Goal: Task Accomplishment & Management: Use online tool/utility

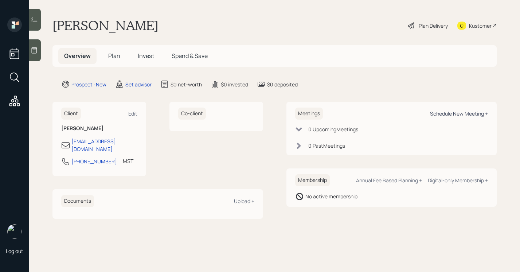
click at [479, 115] on div "Schedule New Meeting +" at bounding box center [459, 113] width 58 height 7
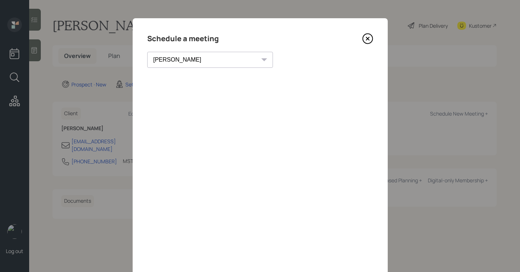
click at [199, 58] on div "Theresa Spinello Matthew Burke Xavier Ross Eitan Bar-David Ian Yamey Trevor Nel…" at bounding box center [210, 60] width 126 height 16
click at [201, 63] on select "Theresa Spinello Matthew Burke Xavier Ross Eitan Bar-David Ian Yamey Trevor Nel…" at bounding box center [210, 60] width 126 height 16
click at [147, 52] on select "Theresa Spinello Matthew Burke Xavier Ross Eitan Bar-David Ian Yamey Trevor Nel…" at bounding box center [210, 60] width 126 height 16
click at [201, 57] on select "Theresa Spinello Matthew Burke Xavier Ross Eitan Bar-David Ian Yamey Trevor Nel…" at bounding box center [203, 60] width 113 height 16
select select "205a2f49-d305-4782-8e90-e36bafbe5565"
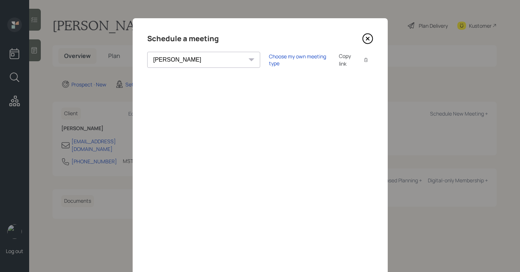
click at [147, 52] on select "Theresa Spinello Matthew Burke Xavier Ross Eitan Bar-David Ian Yamey Trevor Nel…" at bounding box center [203, 60] width 113 height 16
click at [269, 60] on div "Choose my own meeting type" at bounding box center [299, 60] width 61 height 14
click at [372, 44] on div "Schedule a meeting Theresa Spinello Matthew Burke Xavier Ross Eitan Bar-David I…" at bounding box center [260, 164] width 255 height 292
click at [369, 38] on icon at bounding box center [367, 38] width 11 height 11
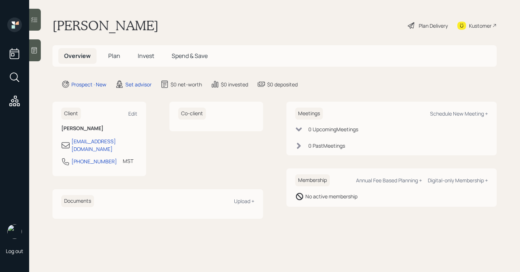
click at [472, 31] on div "Kustomer" at bounding box center [477, 25] width 39 height 16
